Goal: Find specific fact: Find specific fact

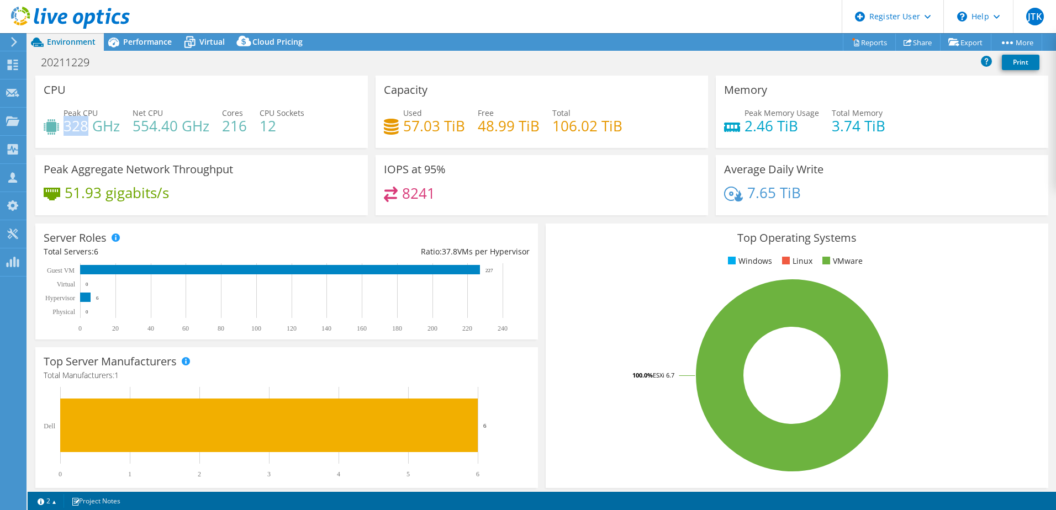
drag, startPoint x: 66, startPoint y: 131, endPoint x: 87, endPoint y: 130, distance: 21.0
click at [87, 130] on h4 "328 GHz" at bounding box center [92, 126] width 56 height 12
copy h4 "328"
click at [74, 120] on h4 "328 GHz" at bounding box center [92, 126] width 56 height 12
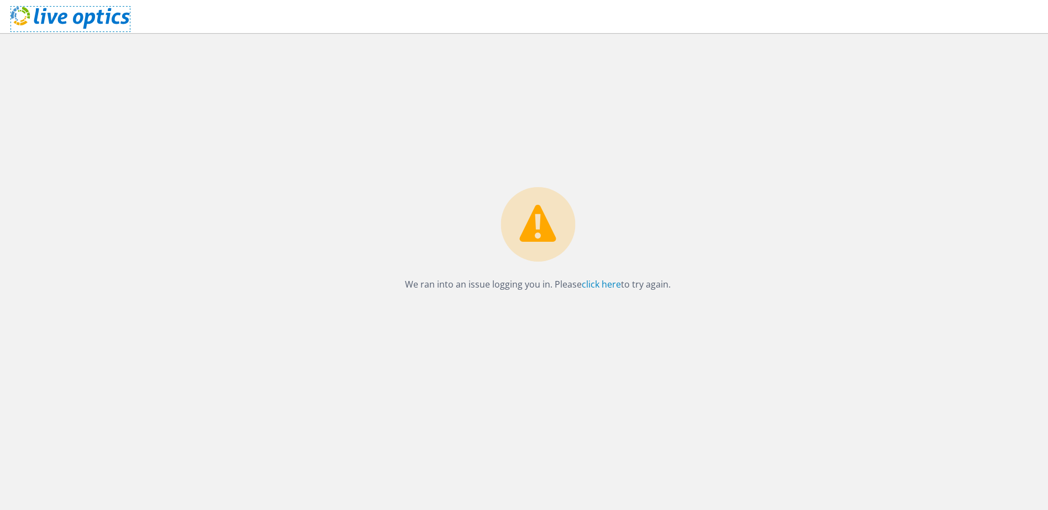
click at [49, 17] on use at bounding box center [70, 18] width 119 height 22
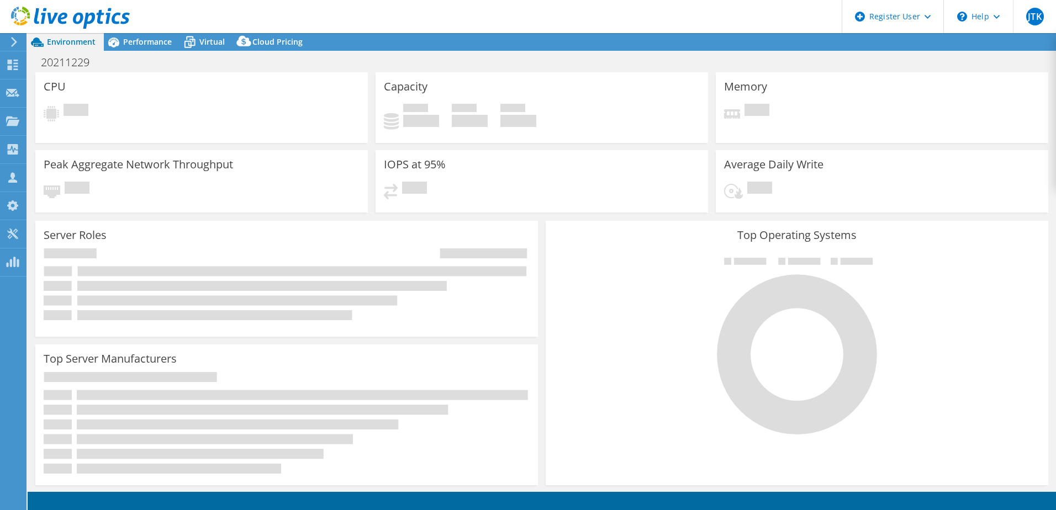
select select "USD"
